Goal: Task Accomplishment & Management: Use online tool/utility

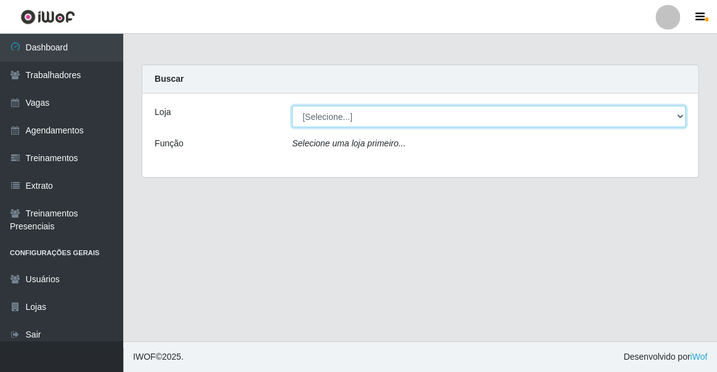
click at [320, 122] on select "[Selecione...] Famiglia [PERSON_NAME] - Ristorante [PERSON_NAME]" at bounding box center [488, 117] width 393 height 22
click at [317, 115] on select "[Selecione...] Famiglia [PERSON_NAME] - Ristorante [PERSON_NAME]" at bounding box center [488, 117] width 393 height 22
click at [326, 123] on select "[Selecione...] Famiglia [PERSON_NAME] - Ristorante [PERSON_NAME]" at bounding box center [488, 117] width 393 height 22
select select "267"
click at [292, 106] on select "[Selecione...] Famiglia [PERSON_NAME] - Ristorante [PERSON_NAME]" at bounding box center [488, 117] width 393 height 22
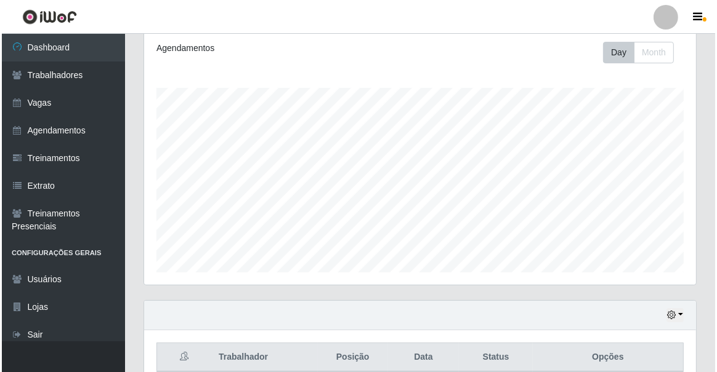
scroll to position [392, 0]
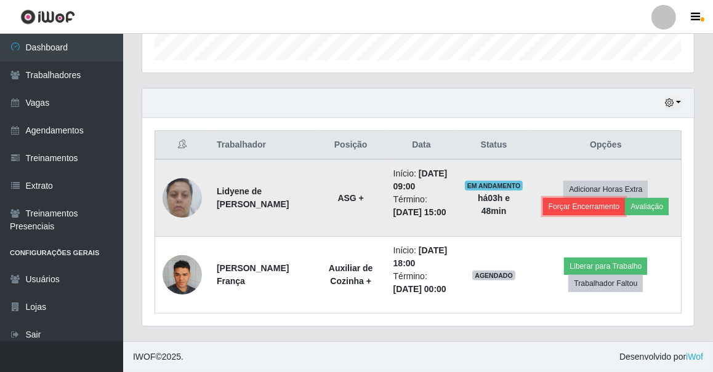
click at [562, 211] on button "Forçar Encerramento" at bounding box center [584, 206] width 82 height 17
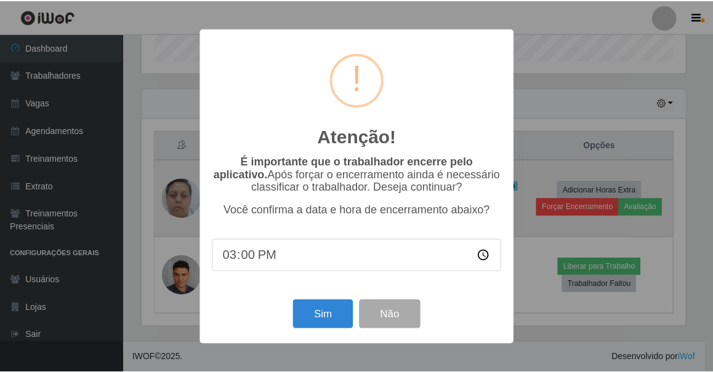
scroll to position [256, 546]
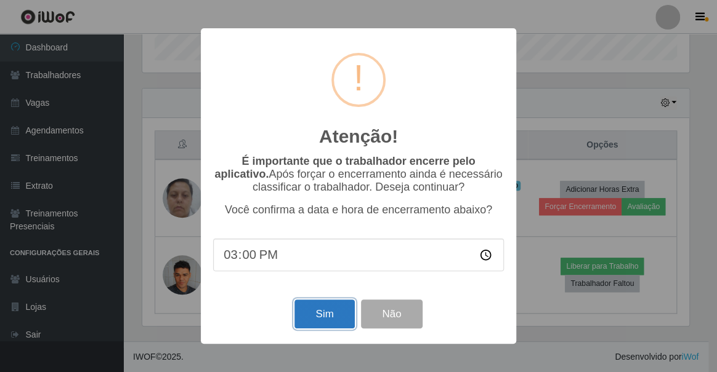
click at [309, 317] on button "Sim" at bounding box center [324, 314] width 60 height 29
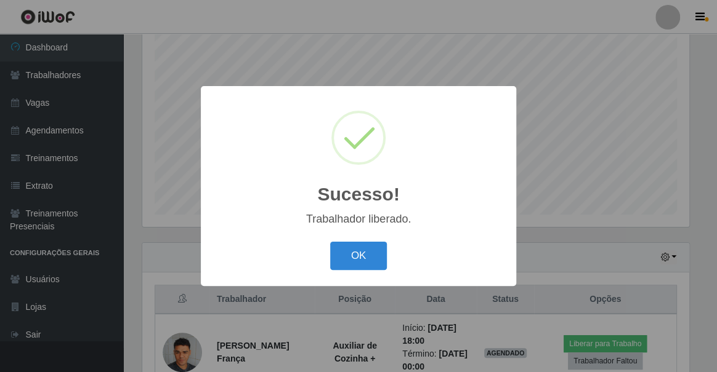
click at [132, 235] on div "Sucesso! × Trabalhador liberado. OK Cancel" at bounding box center [358, 186] width 717 height 372
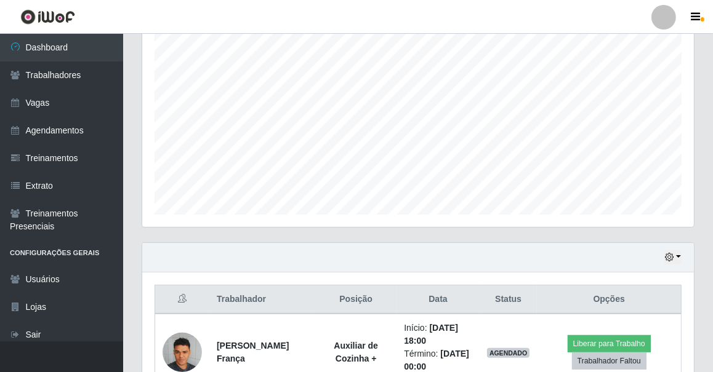
scroll to position [302, 0]
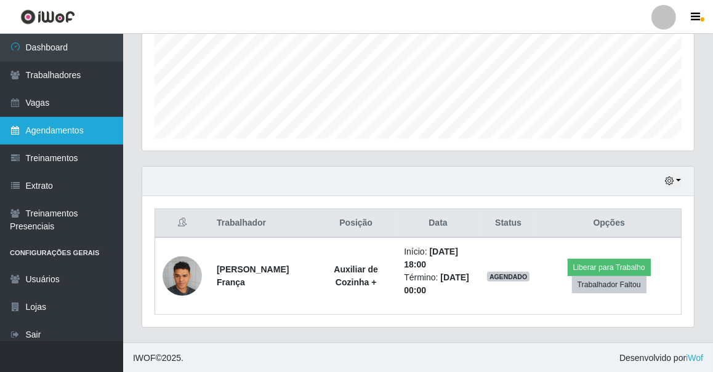
click at [48, 123] on link "Agendamentos" at bounding box center [61, 131] width 123 height 28
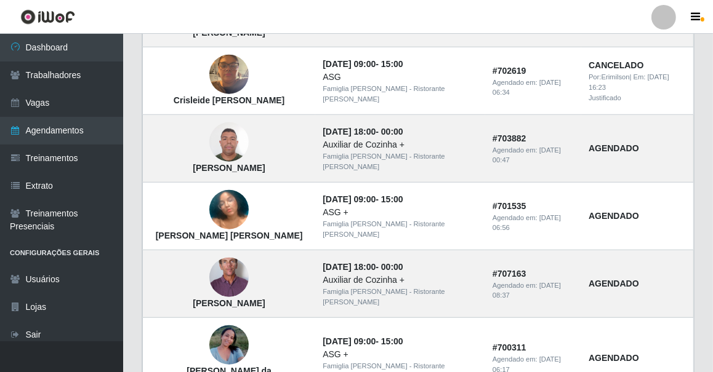
scroll to position [911, 0]
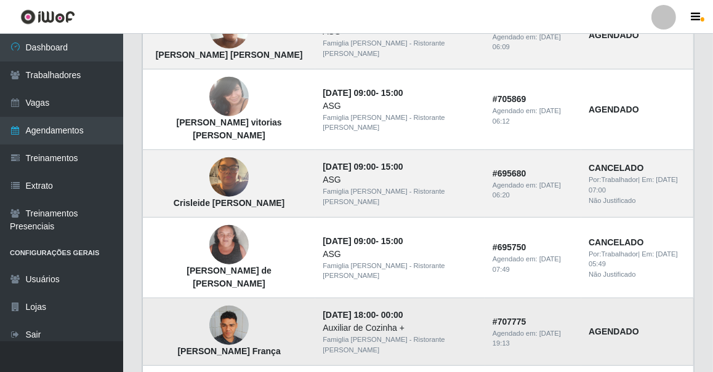
scroll to position [671, 0]
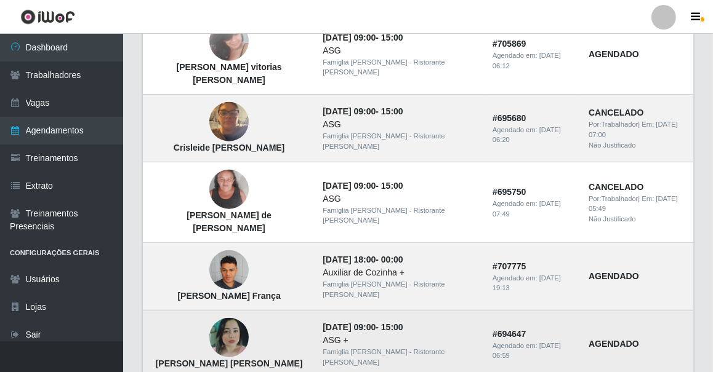
click at [217, 318] on img at bounding box center [228, 337] width 39 height 39
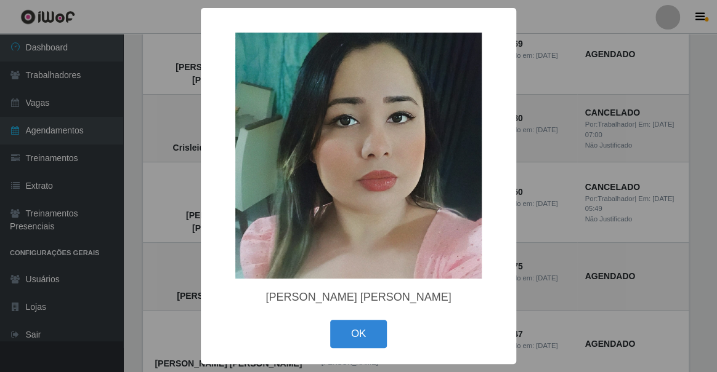
click at [313, 197] on img at bounding box center [358, 156] width 246 height 246
click at [125, 229] on div "× Juliana da Silva Moura OK Cancel" at bounding box center [358, 186] width 717 height 372
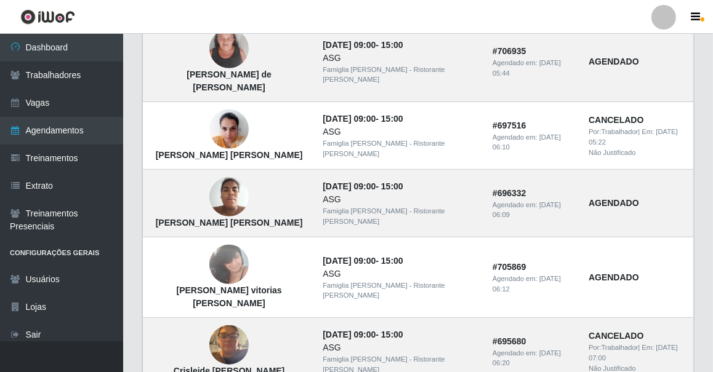
scroll to position [392, 0]
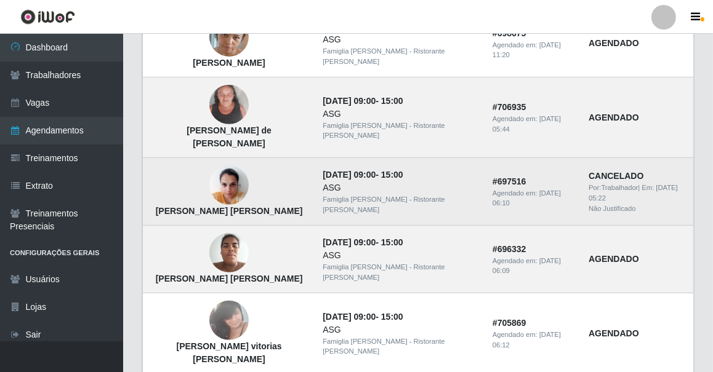
click at [215, 159] on img at bounding box center [228, 185] width 39 height 52
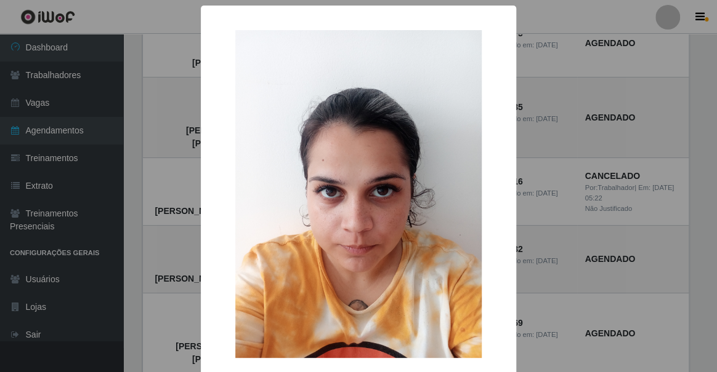
click at [124, 197] on div "× Jessica Emilly Lima Nascimento OK Cancel" at bounding box center [358, 186] width 717 height 372
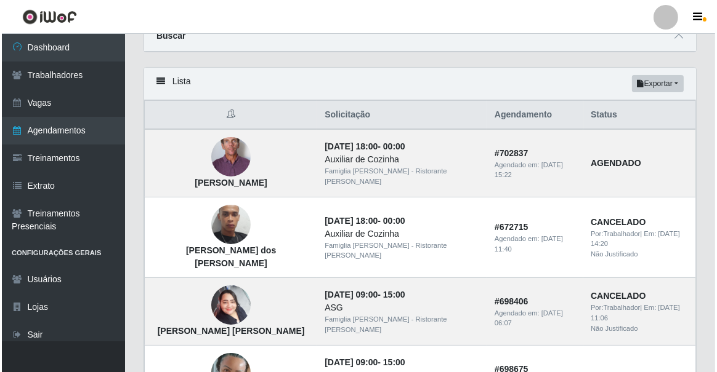
scroll to position [0, 0]
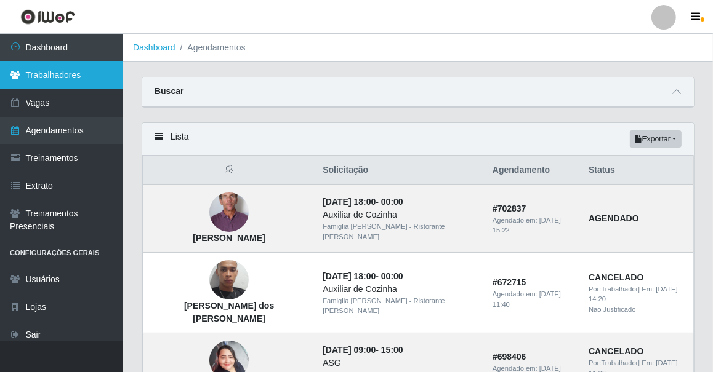
click at [73, 78] on link "Trabalhadores" at bounding box center [61, 76] width 123 height 28
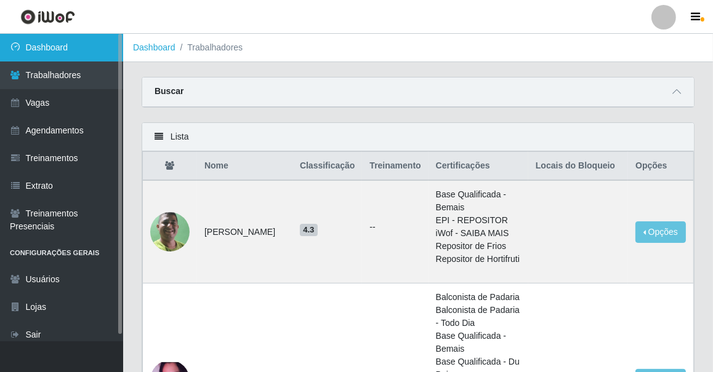
click at [88, 47] on link "Dashboard" at bounding box center [61, 48] width 123 height 28
